Goal: Browse casually: Explore the website without a specific task or goal

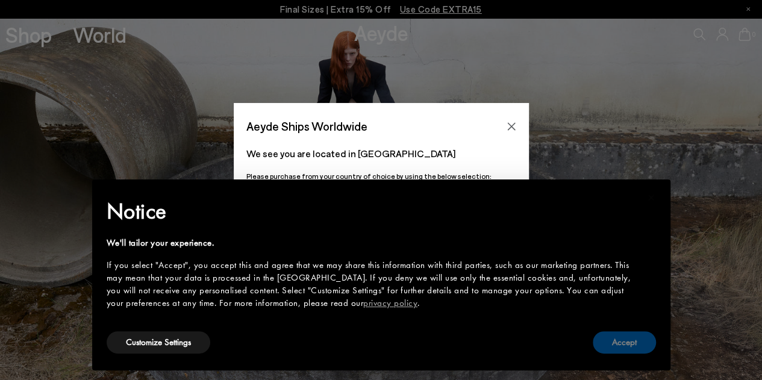
click at [627, 348] on button "Accept" at bounding box center [624, 342] width 63 height 22
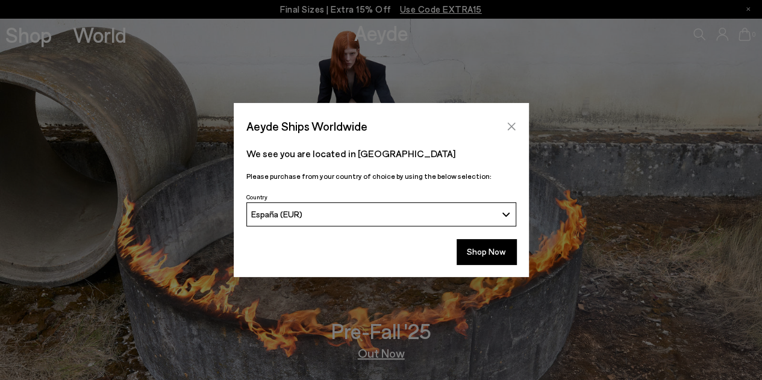
click at [510, 130] on icon "Close" at bounding box center [512, 127] width 10 height 10
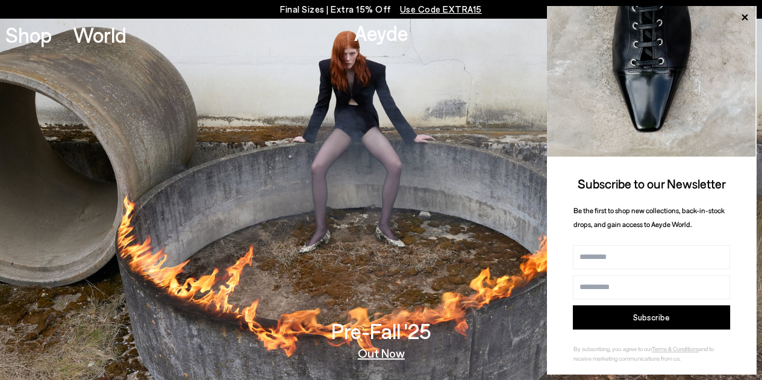
click at [402, 67] on img at bounding box center [381, 199] width 762 height 362
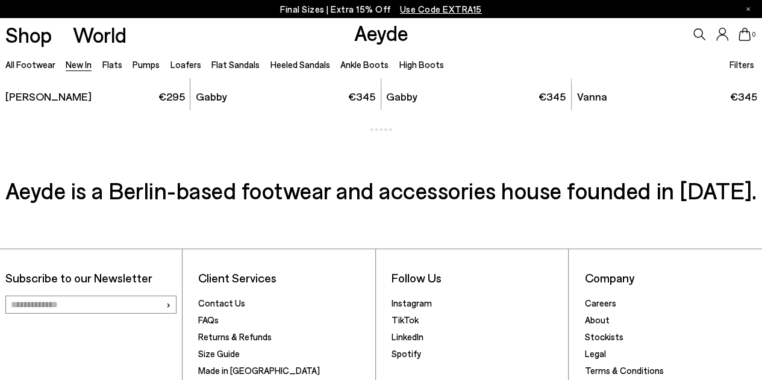
scroll to position [1657, 0]
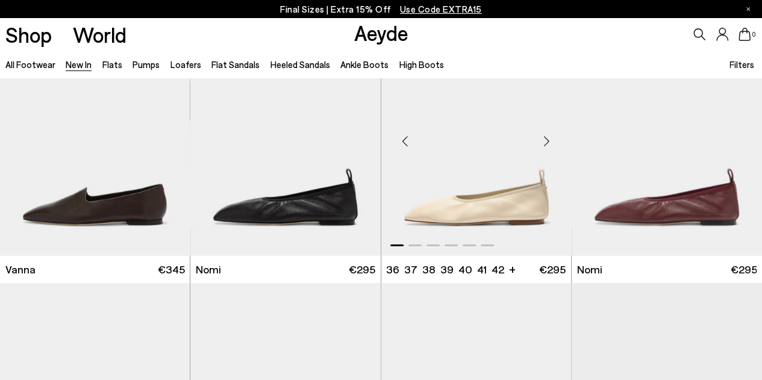
scroll to position [3253, 0]
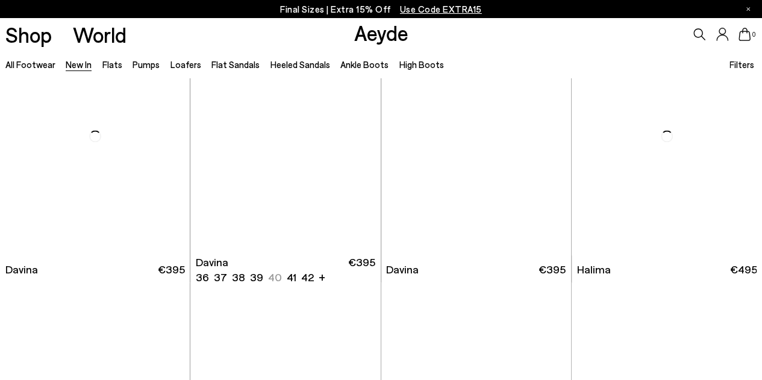
click at [30, 31] on link "Shop" at bounding box center [28, 34] width 46 height 21
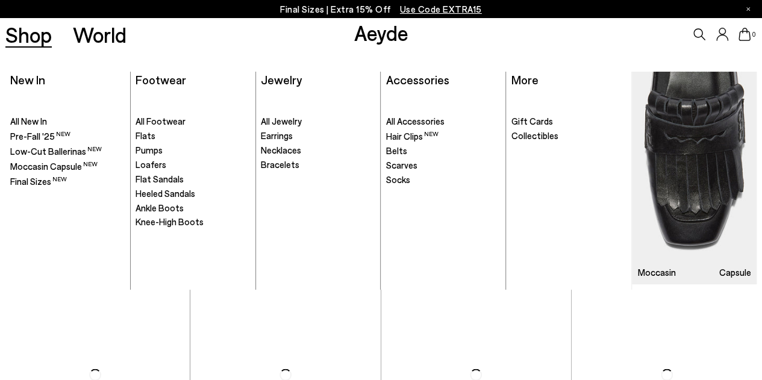
scroll to position [3314, 0]
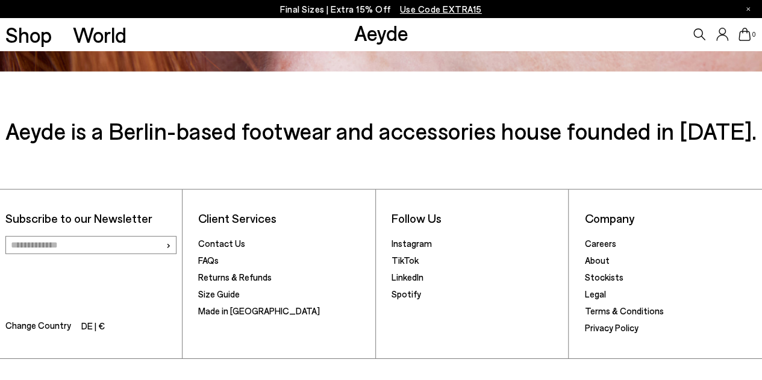
scroll to position [1734, 0]
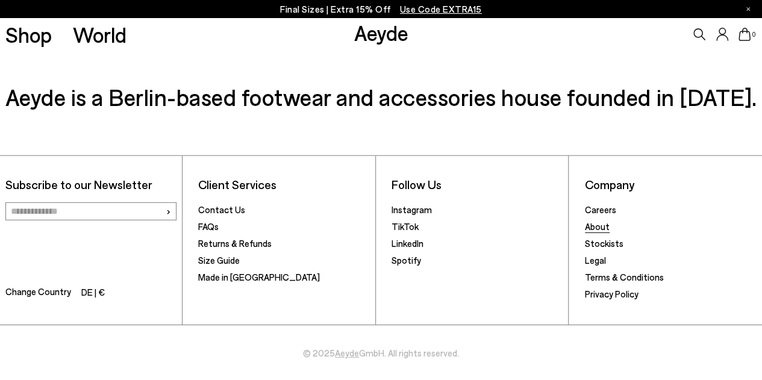
click at [590, 225] on link "About" at bounding box center [597, 226] width 25 height 11
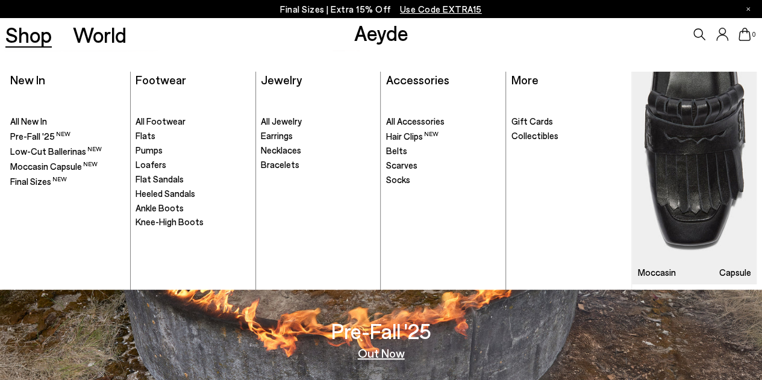
click at [47, 34] on link "Shop" at bounding box center [28, 34] width 46 height 21
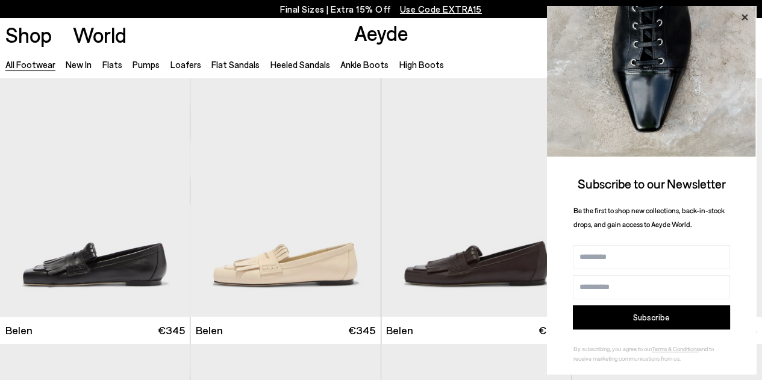
click at [743, 14] on icon at bounding box center [745, 18] width 16 height 16
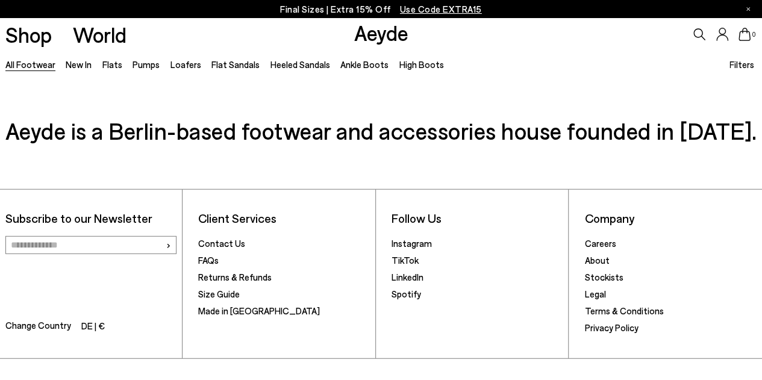
scroll to position [1657, 0]
